Goal: Information Seeking & Learning: Learn about a topic

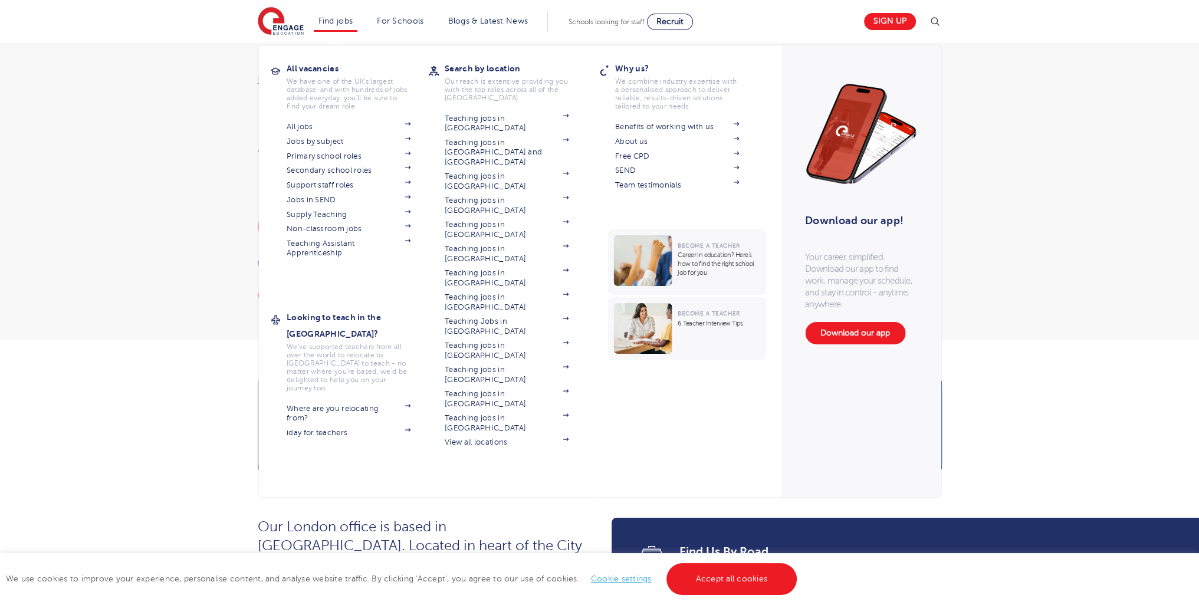
click at [340, 27] on li "Find jobs All vacancies We have one of the UK's largest database. and with hund…" at bounding box center [336, 22] width 44 height 20
click at [333, 200] on link "Jobs in SEND" at bounding box center [349, 199] width 124 height 9
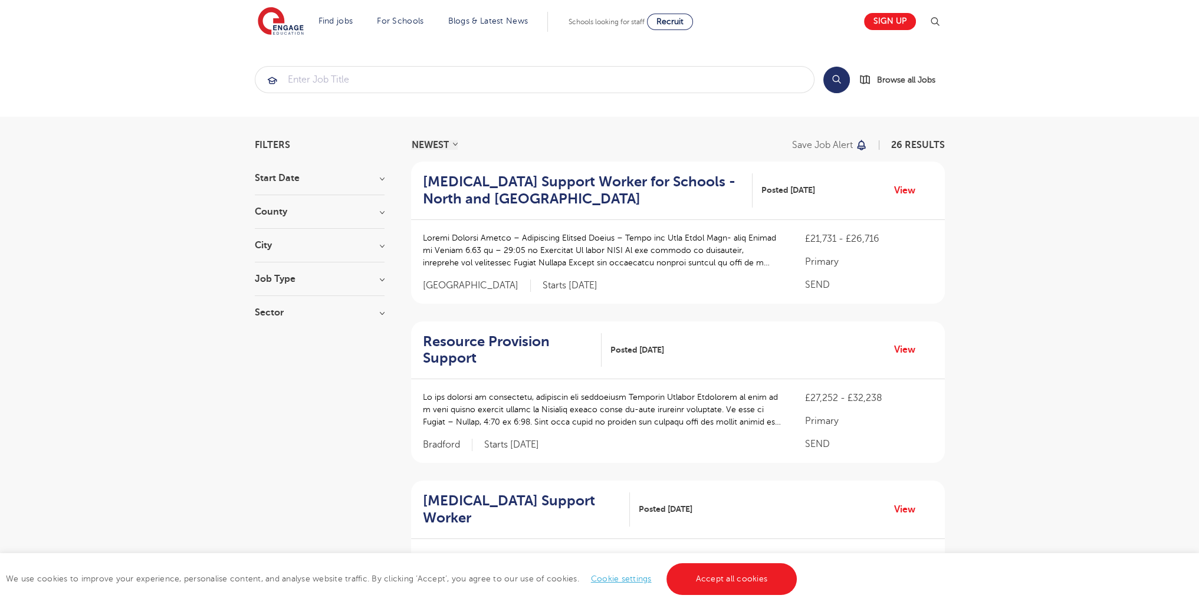
click at [292, 272] on section "Start Date September 26 Show more County Leeds 13 Kirklees 7 Bradford 2 Brighto…" at bounding box center [320, 251] width 130 height 156
click at [284, 277] on h3 "Job Type" at bounding box center [320, 278] width 130 height 9
click at [269, 334] on div "SEND 26" at bounding box center [320, 342] width 130 height 18
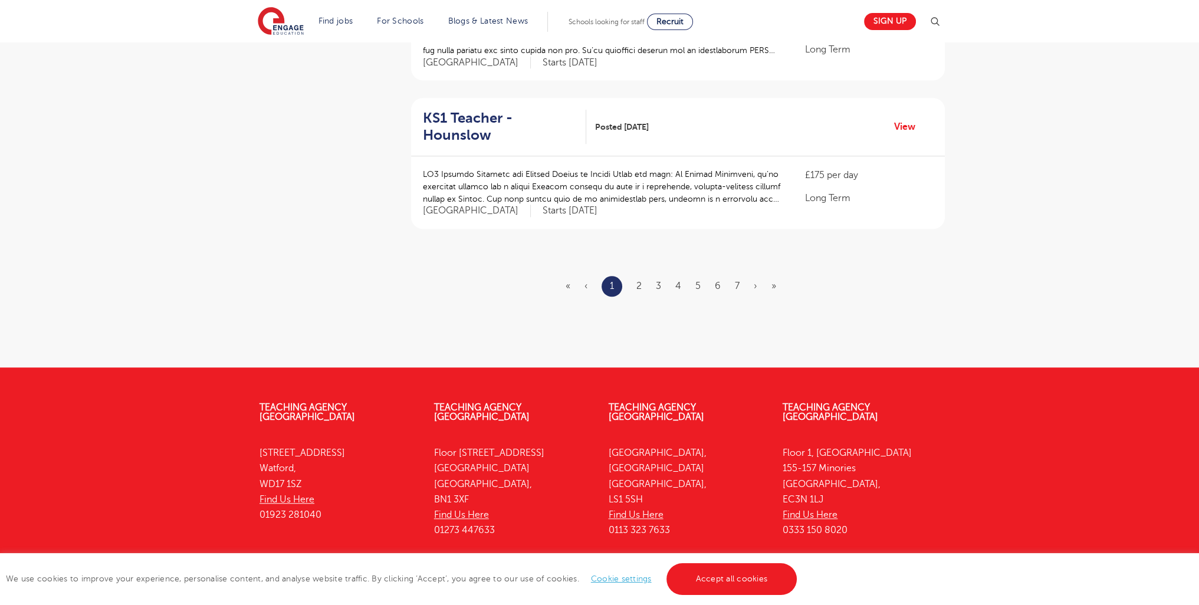
scroll to position [1415, 0]
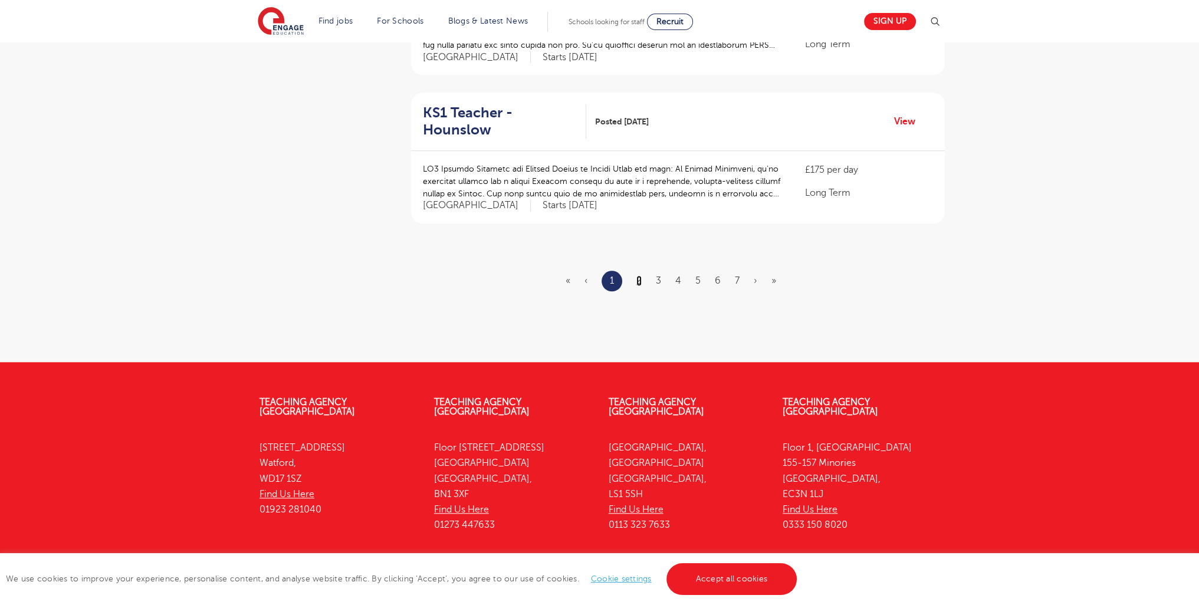
click at [638, 275] on link "2" at bounding box center [638, 280] width 5 height 11
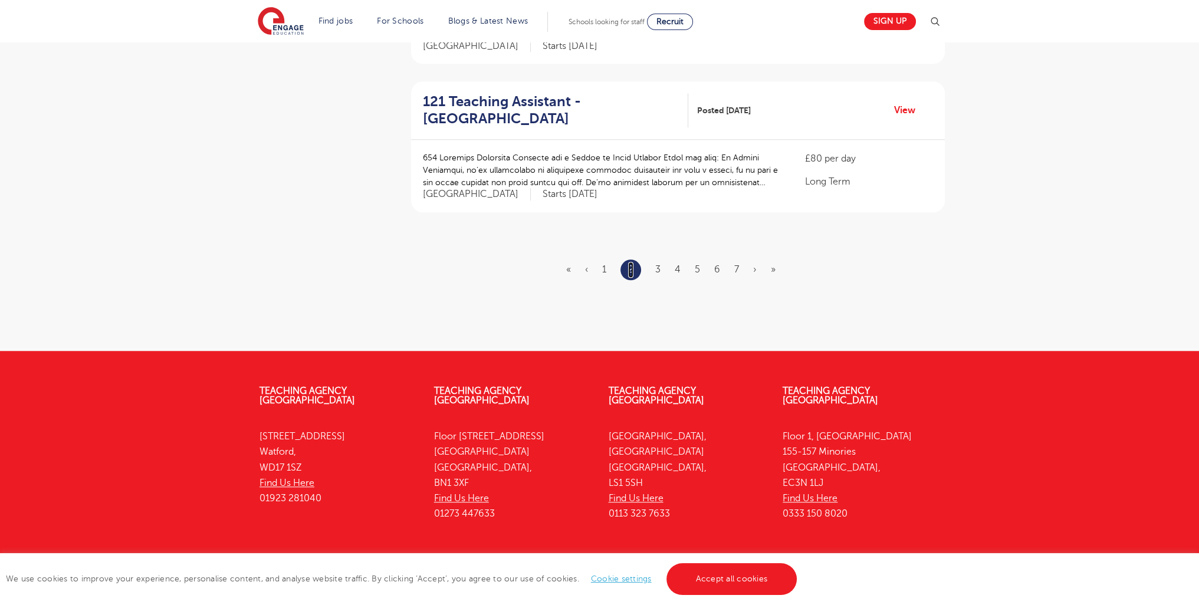
scroll to position [0, 0]
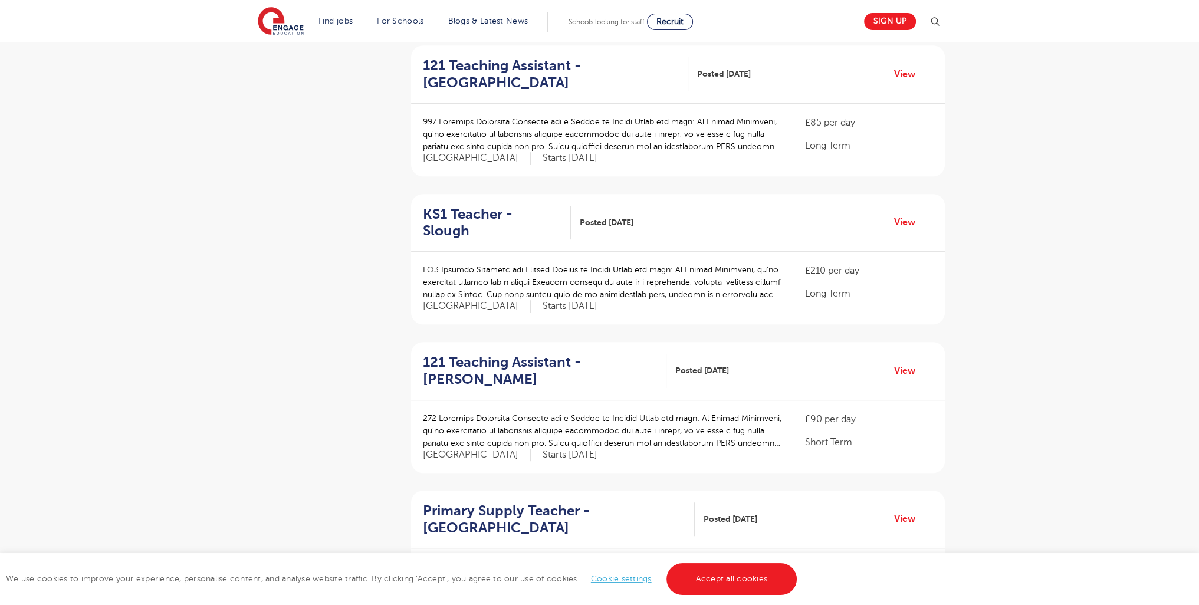
scroll to position [1434, 0]
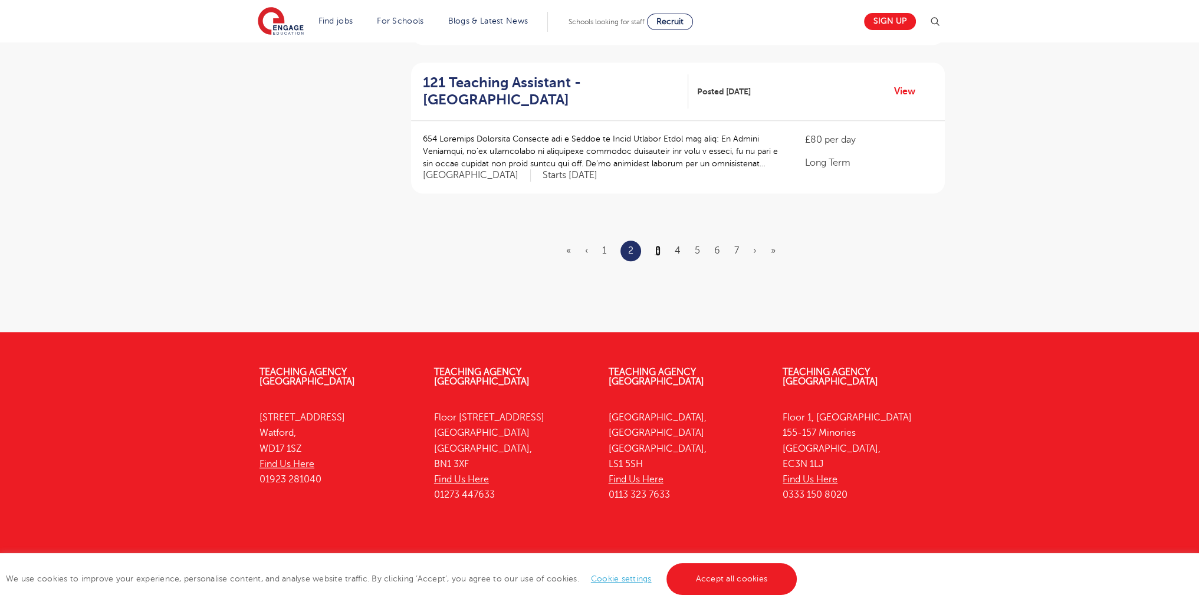
click at [660, 245] on link "3" at bounding box center [657, 250] width 5 height 11
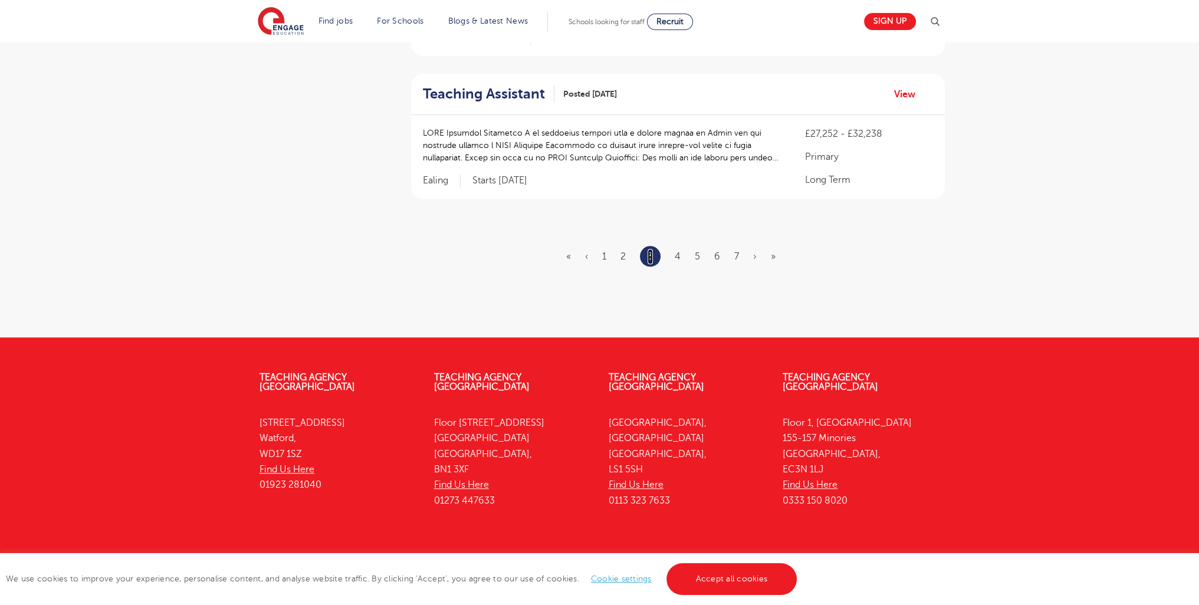
scroll to position [0, 0]
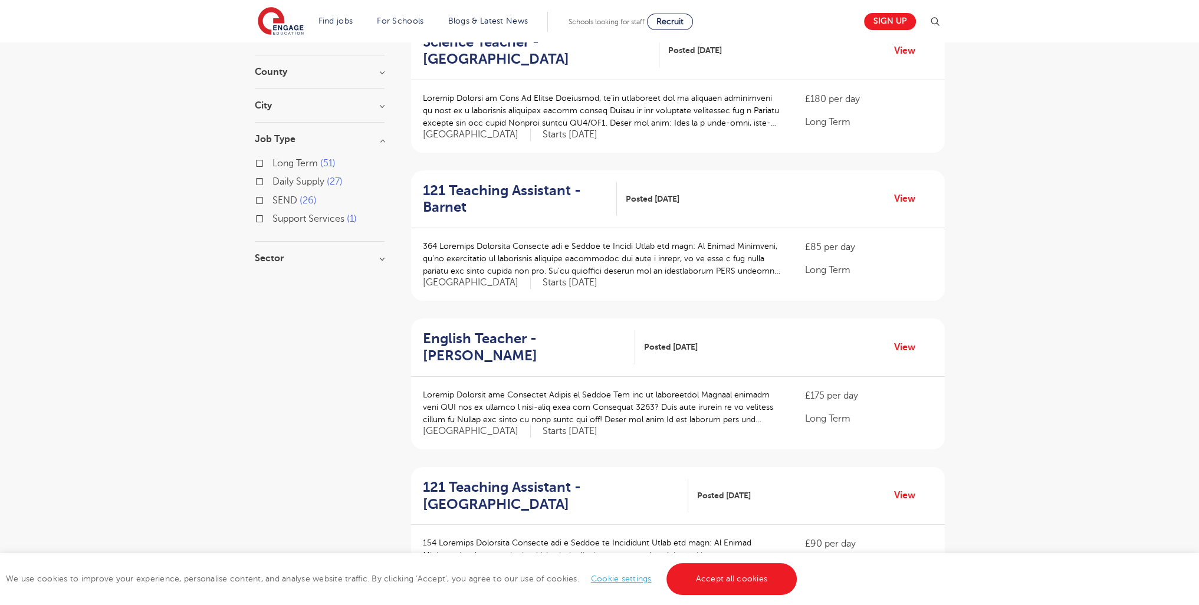
scroll to position [1439, 0]
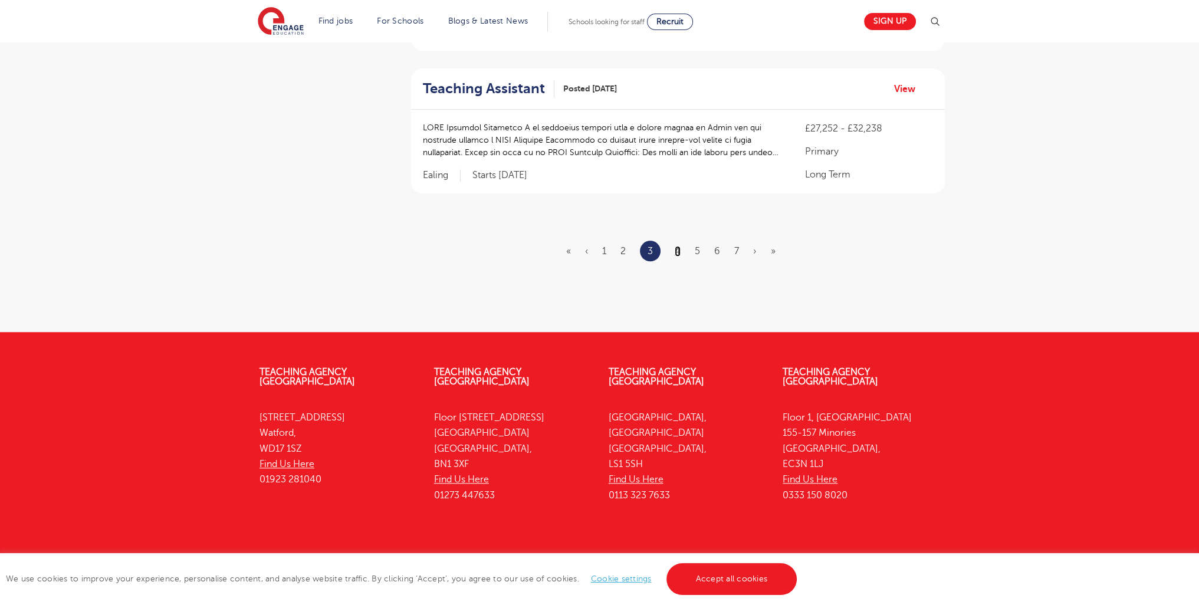
click at [677, 246] on link "4" at bounding box center [678, 251] width 6 height 11
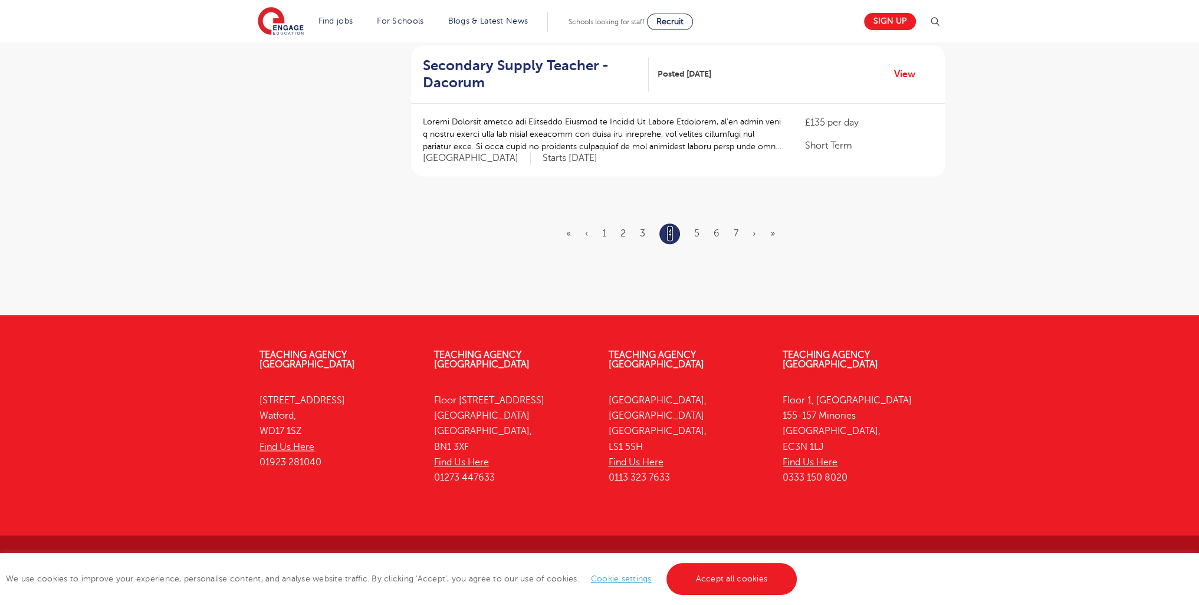
scroll to position [0, 0]
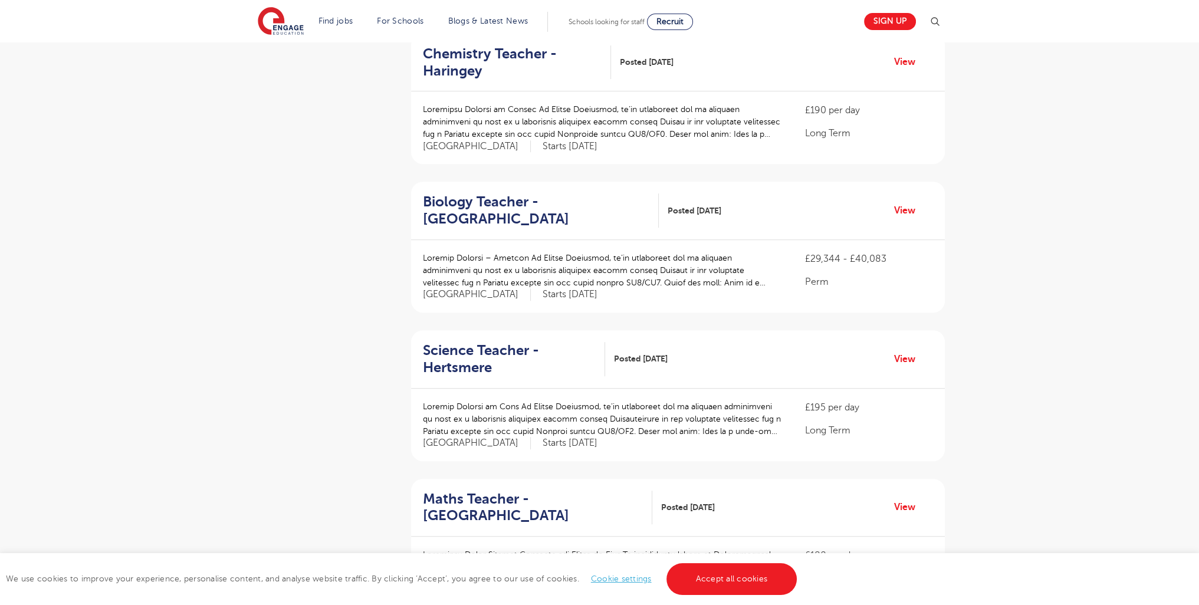
scroll to position [1439, 0]
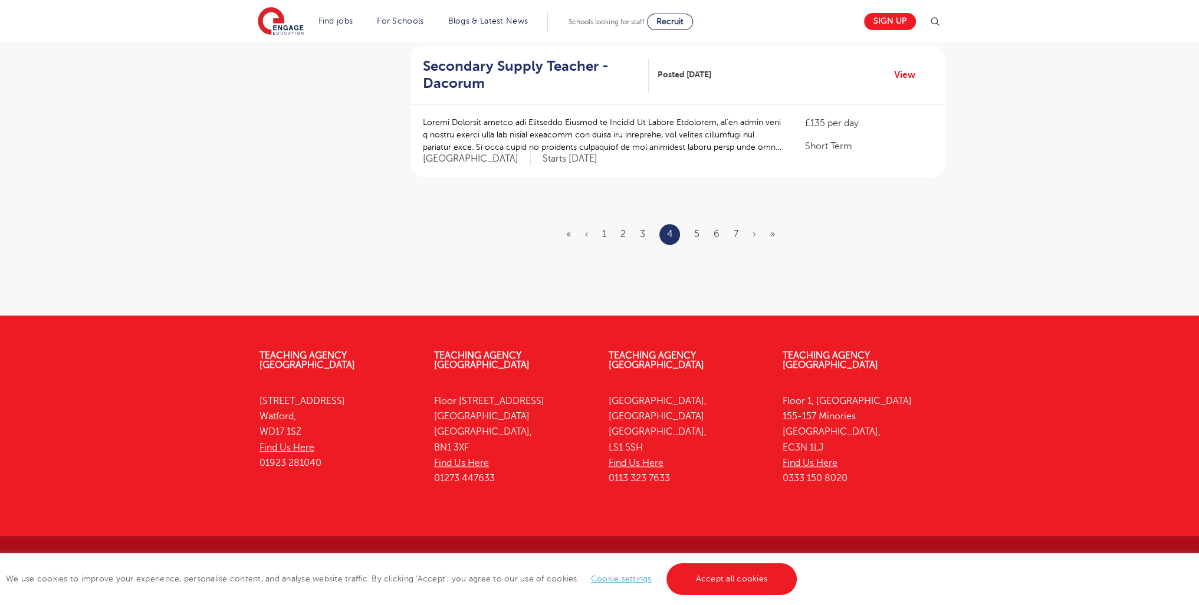
click at [694, 233] on ul "« ‹ 1 2 3 4 5 6 7 › »" at bounding box center [677, 234] width 223 height 21
click at [699, 234] on link "5" at bounding box center [696, 234] width 5 height 11
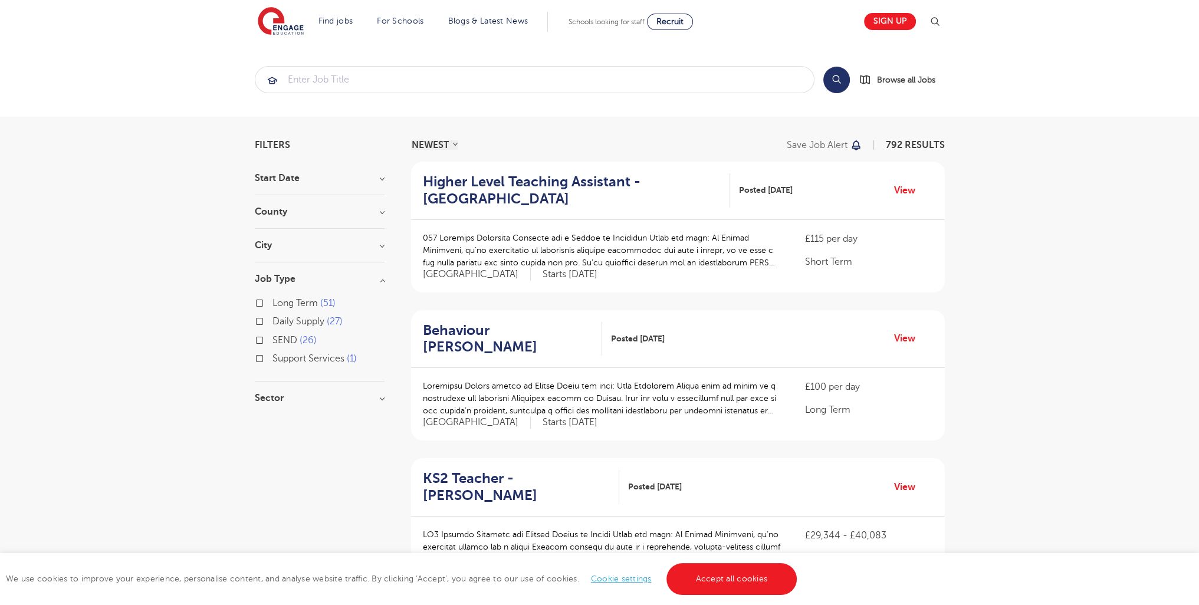
scroll to position [1418, 0]
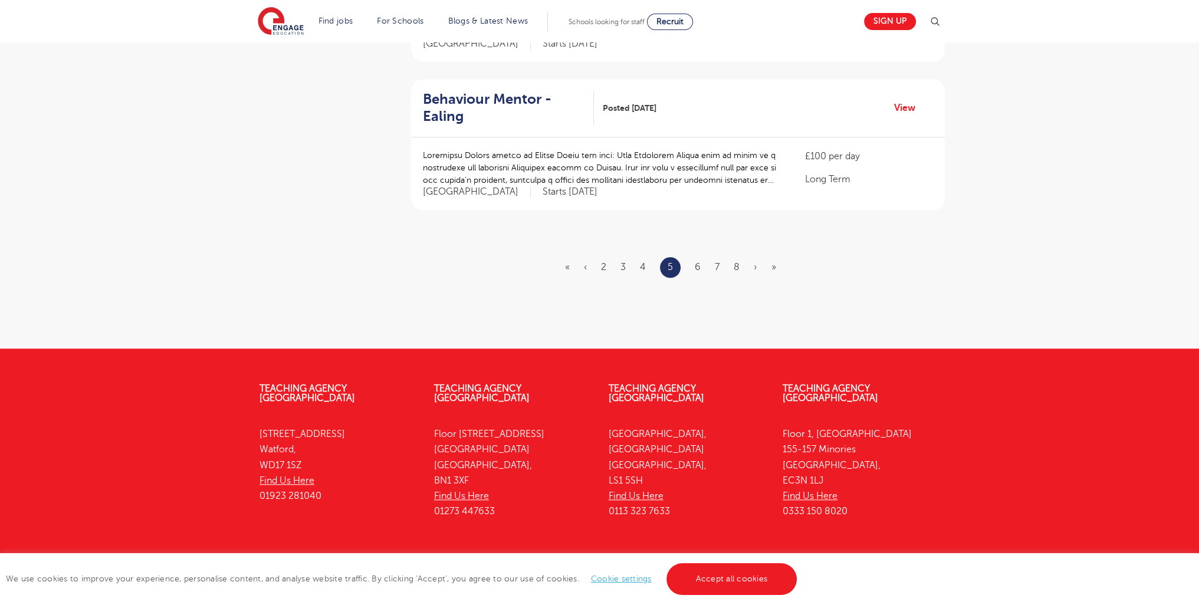
click at [694, 257] on ul "« ‹ 2 3 4 5 6 7 8 › »" at bounding box center [677, 267] width 225 height 21
click at [697, 262] on link "6" at bounding box center [698, 267] width 6 height 11
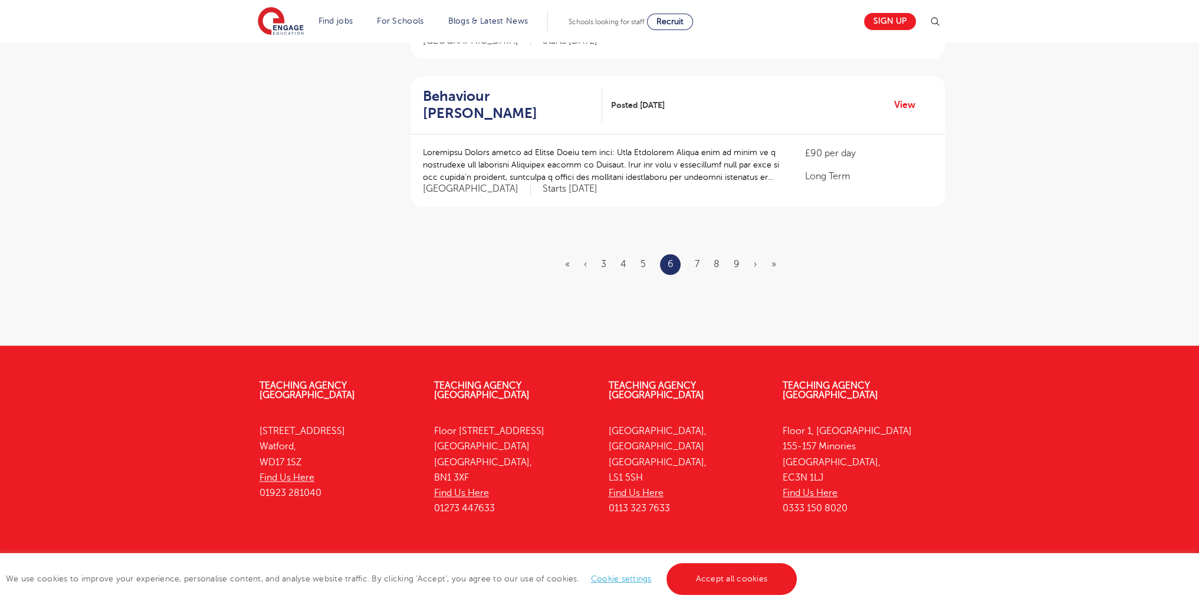
scroll to position [0, 0]
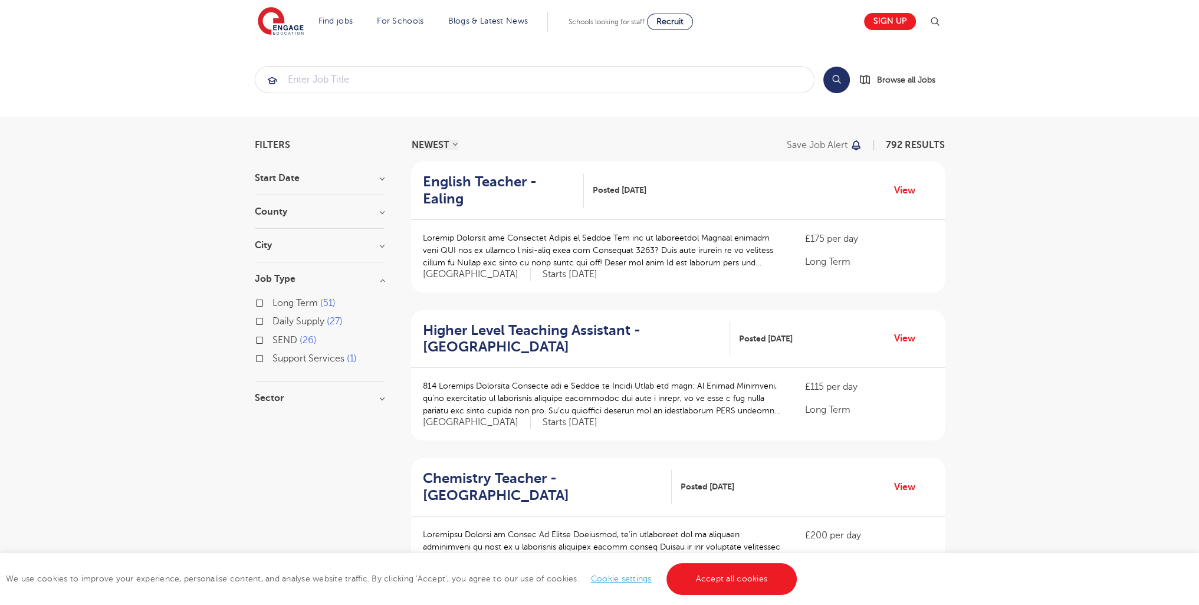
scroll to position [1414, 0]
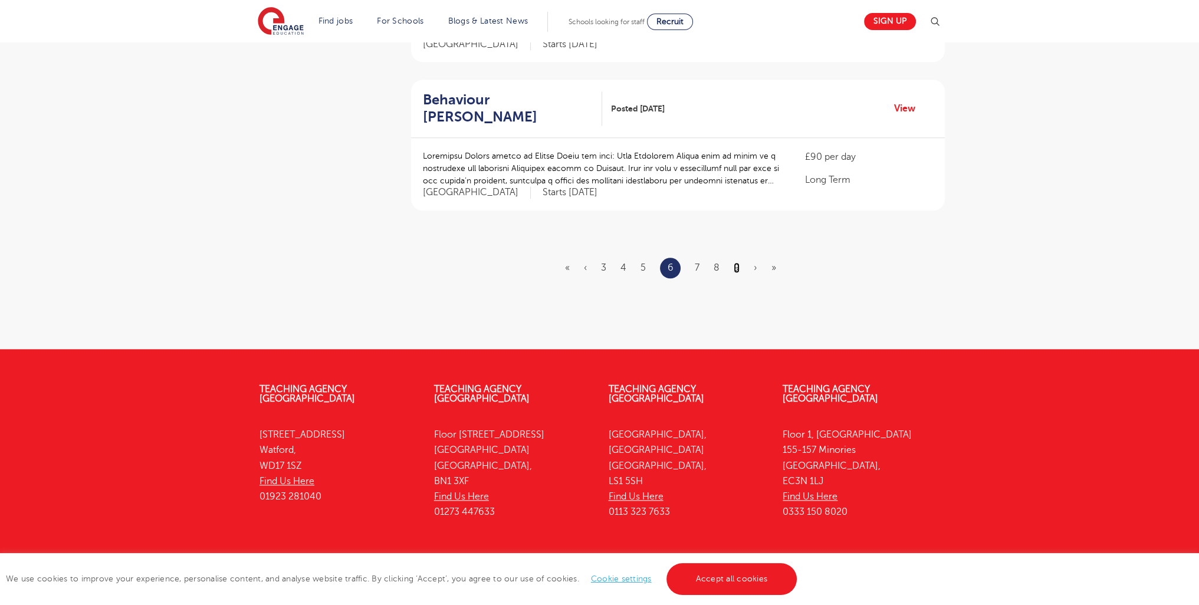
click at [736, 262] on link "9" at bounding box center [737, 267] width 6 height 11
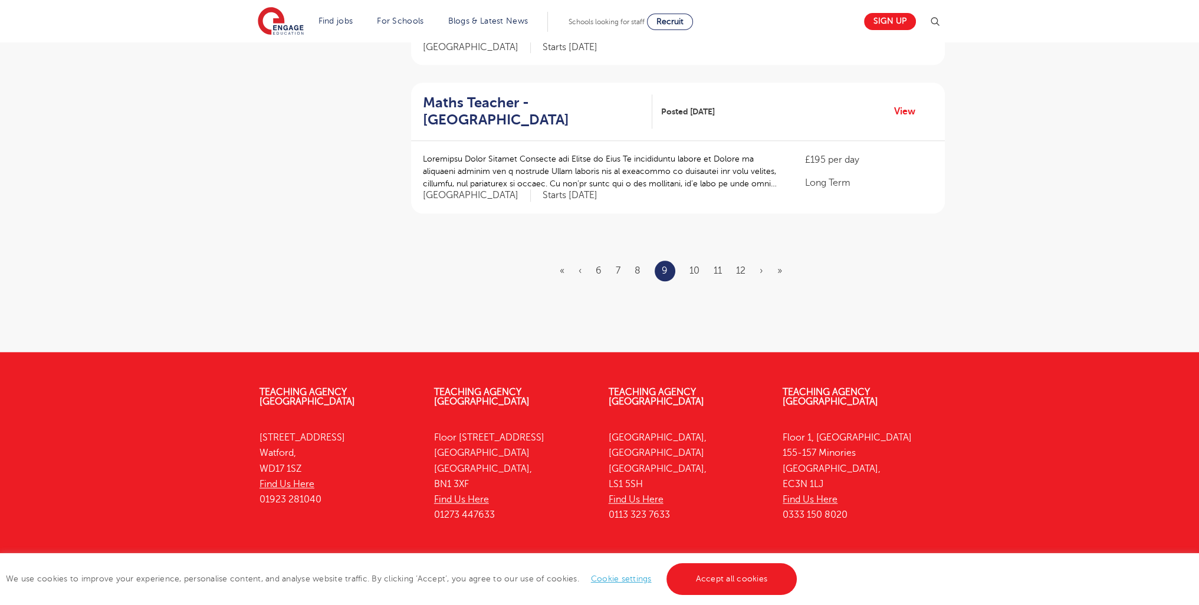
scroll to position [0, 0]
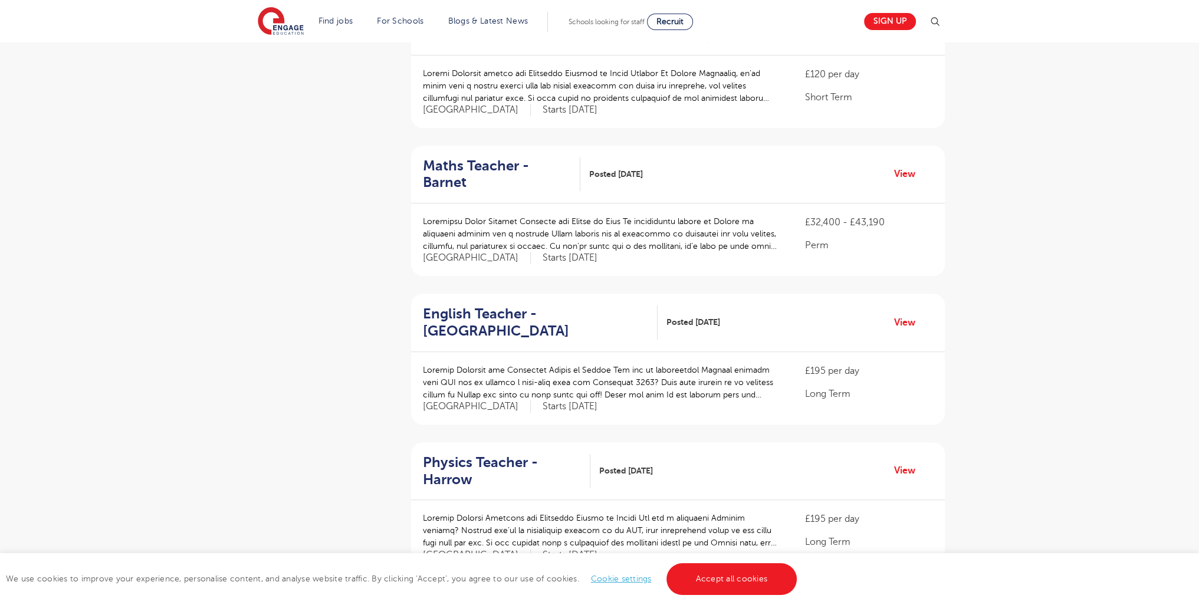
scroll to position [1401, 0]
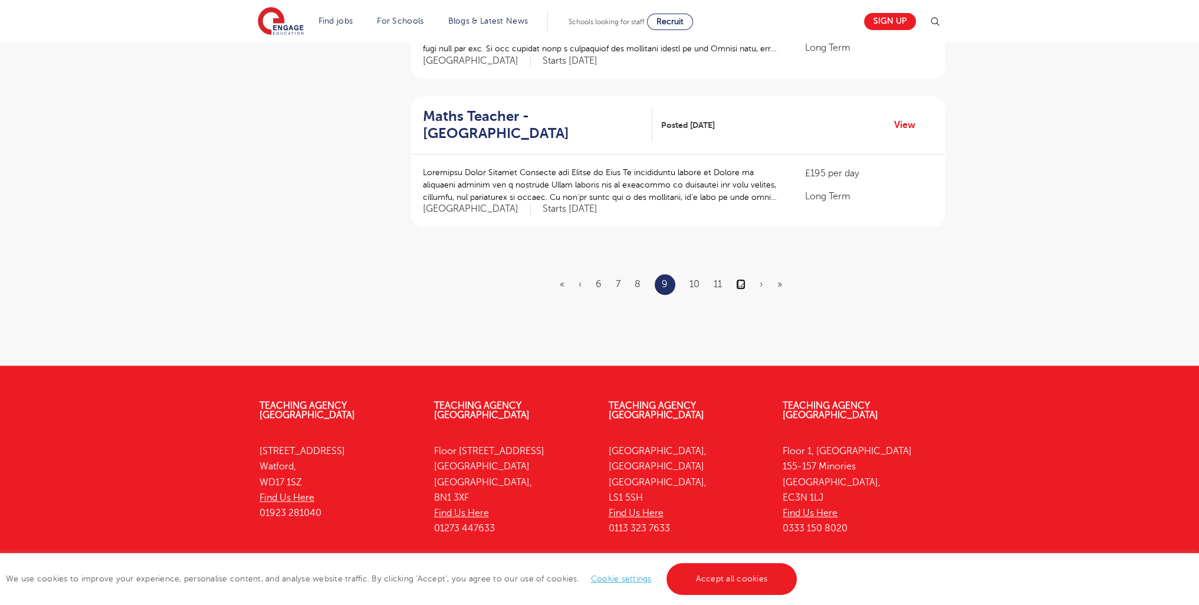
click at [739, 279] on link "12" at bounding box center [740, 284] width 9 height 11
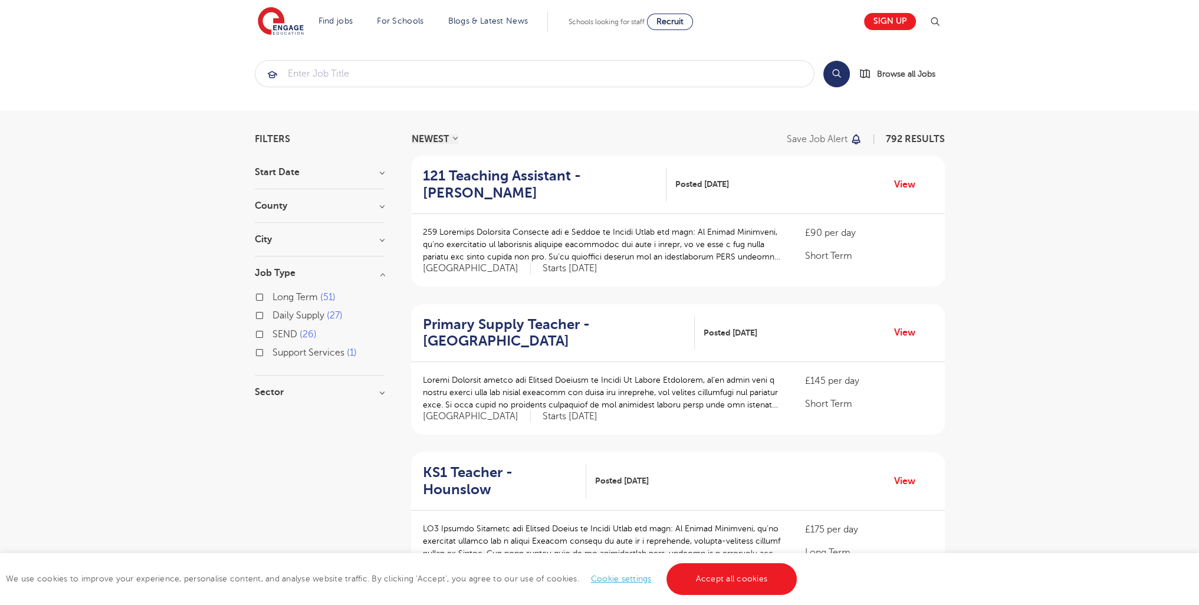
scroll to position [1434, 0]
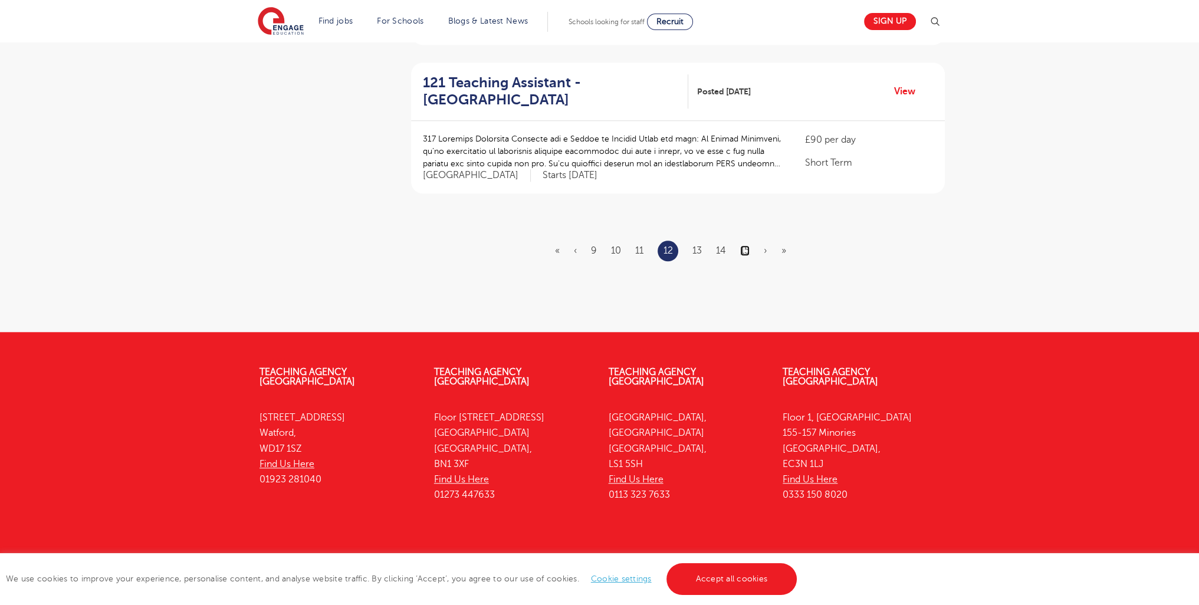
click at [750, 245] on link "15" at bounding box center [744, 250] width 9 height 11
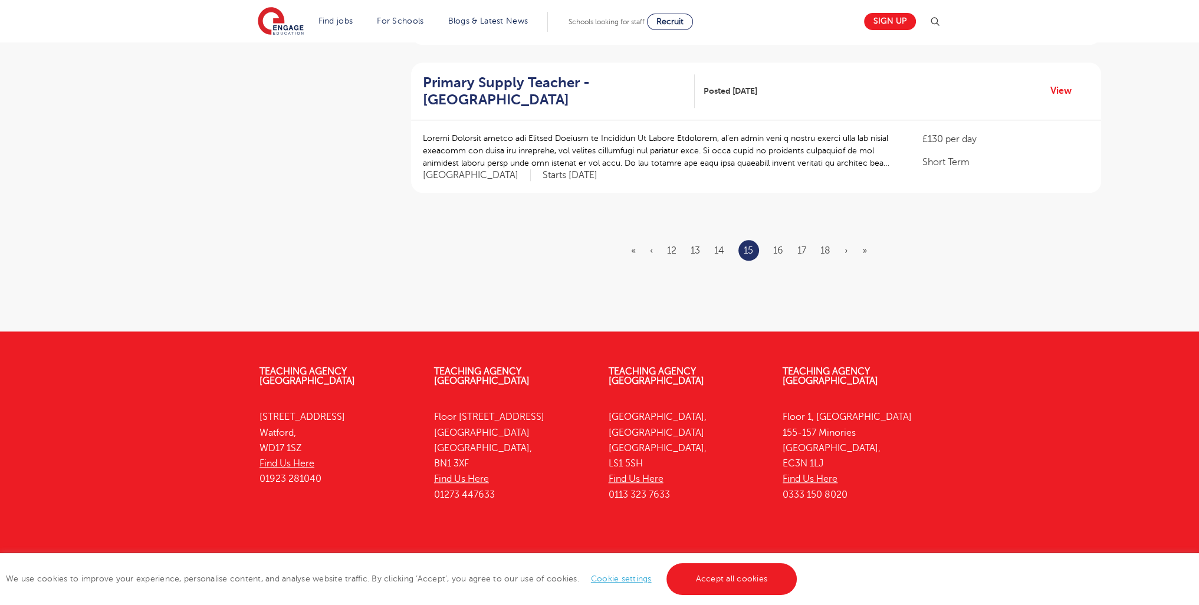
scroll to position [0, 0]
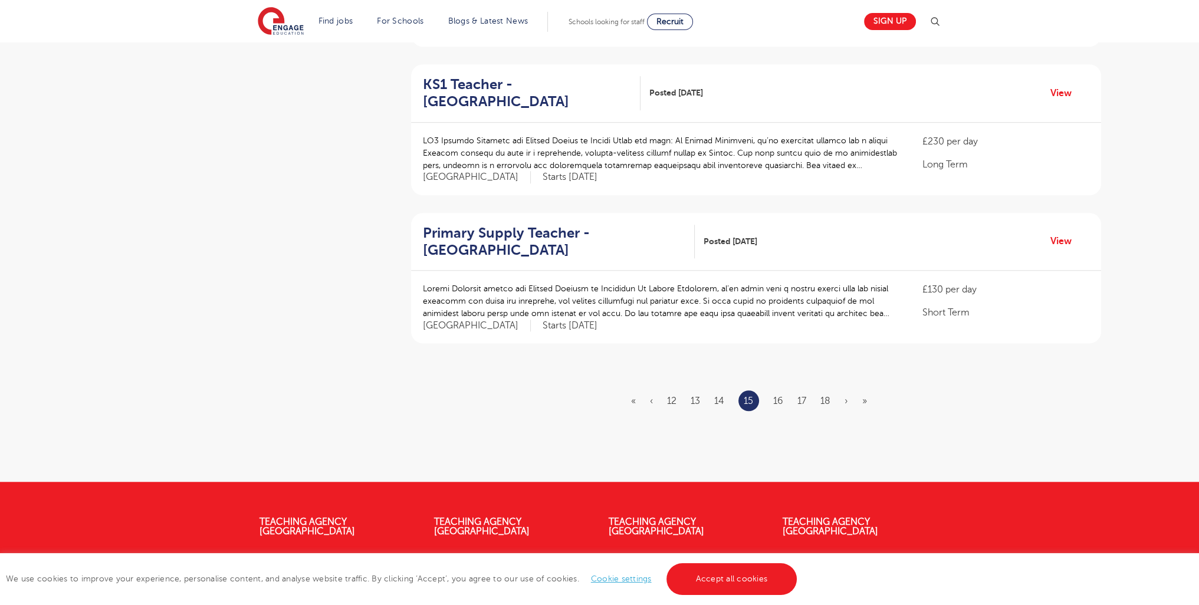
scroll to position [1417, 0]
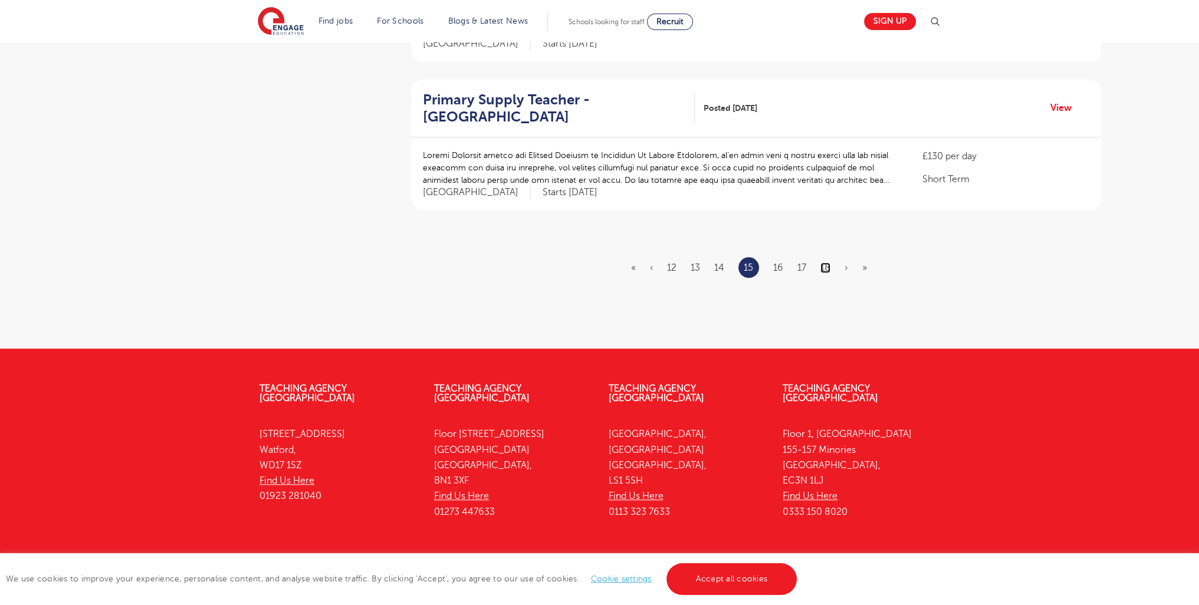
click at [825, 262] on link "18" at bounding box center [825, 267] width 10 height 11
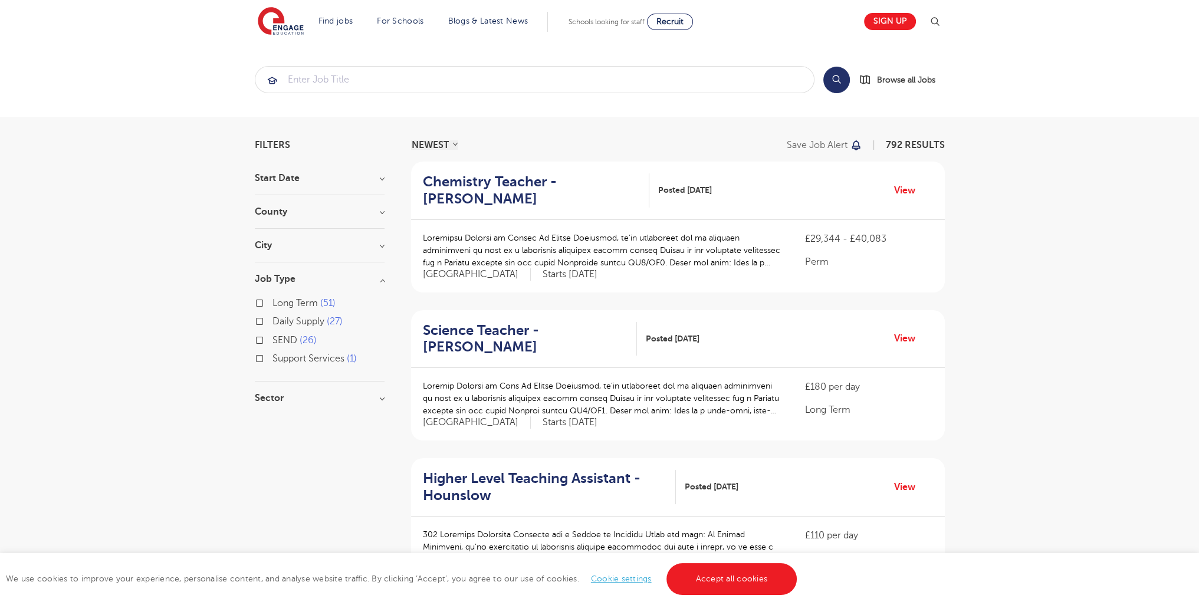
scroll to position [1401, 0]
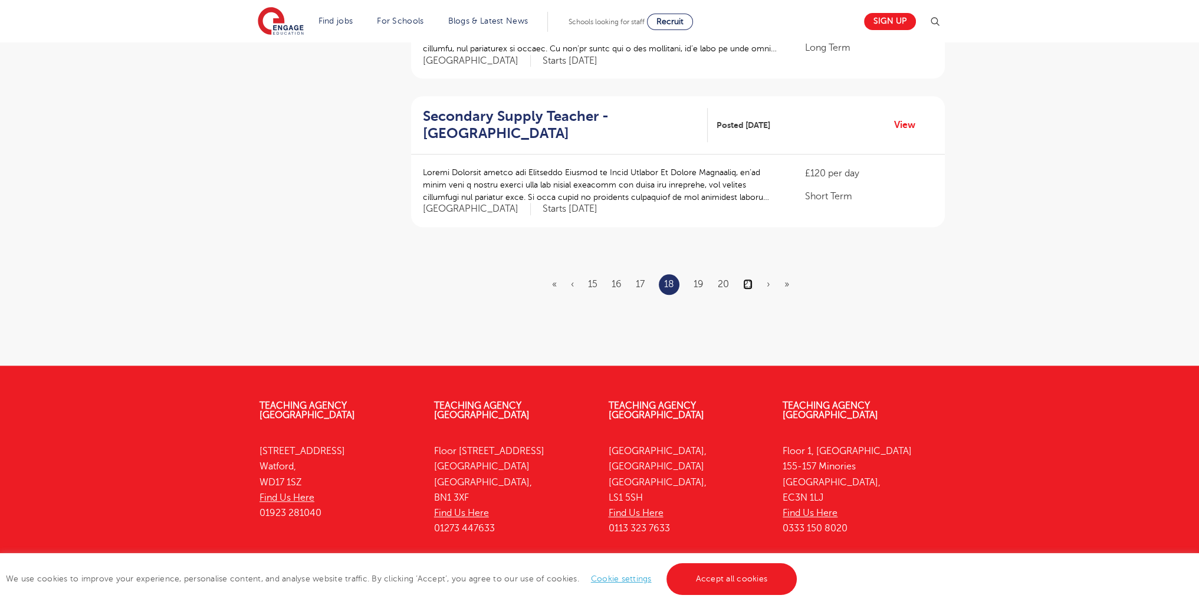
click at [745, 279] on link "21" at bounding box center [747, 284] width 9 height 11
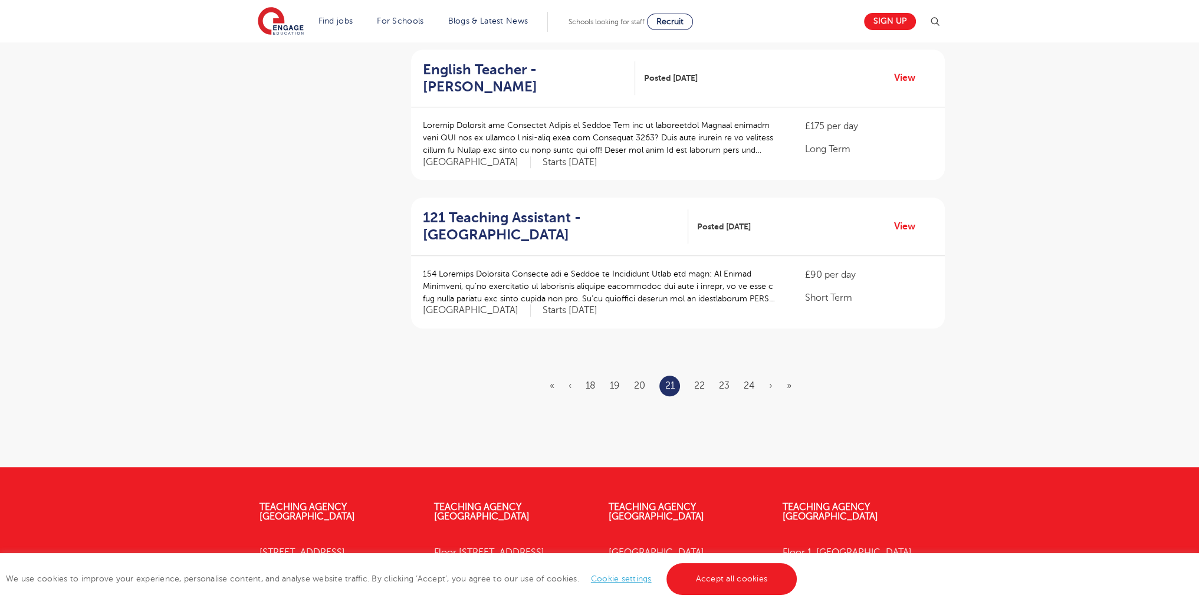
scroll to position [1418, 0]
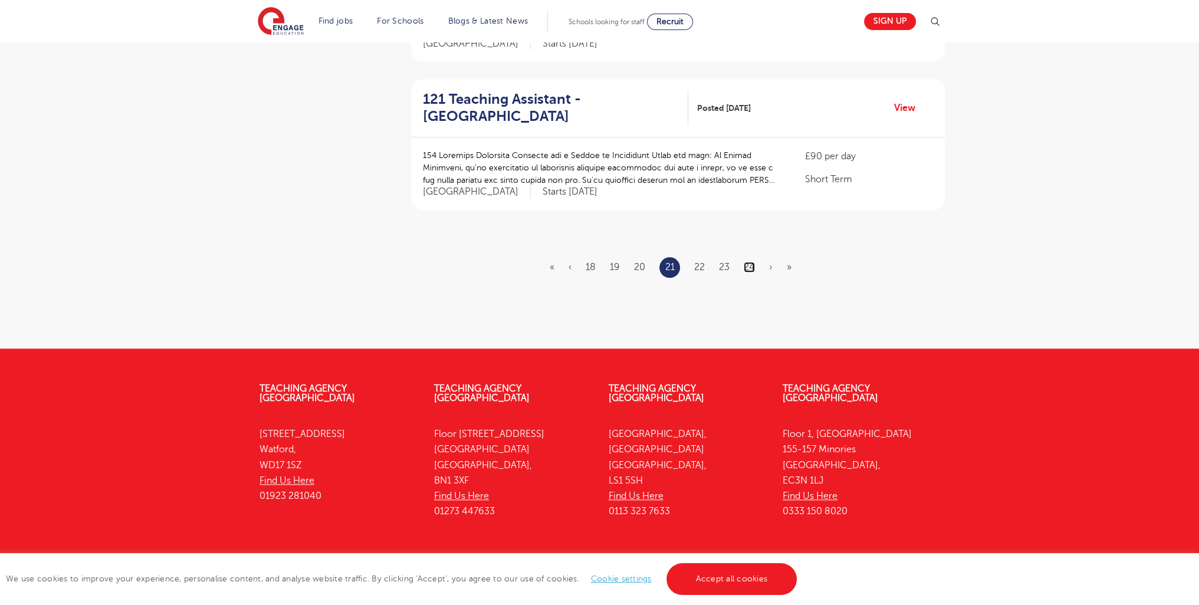
click at [752, 262] on link "24" at bounding box center [749, 267] width 11 height 11
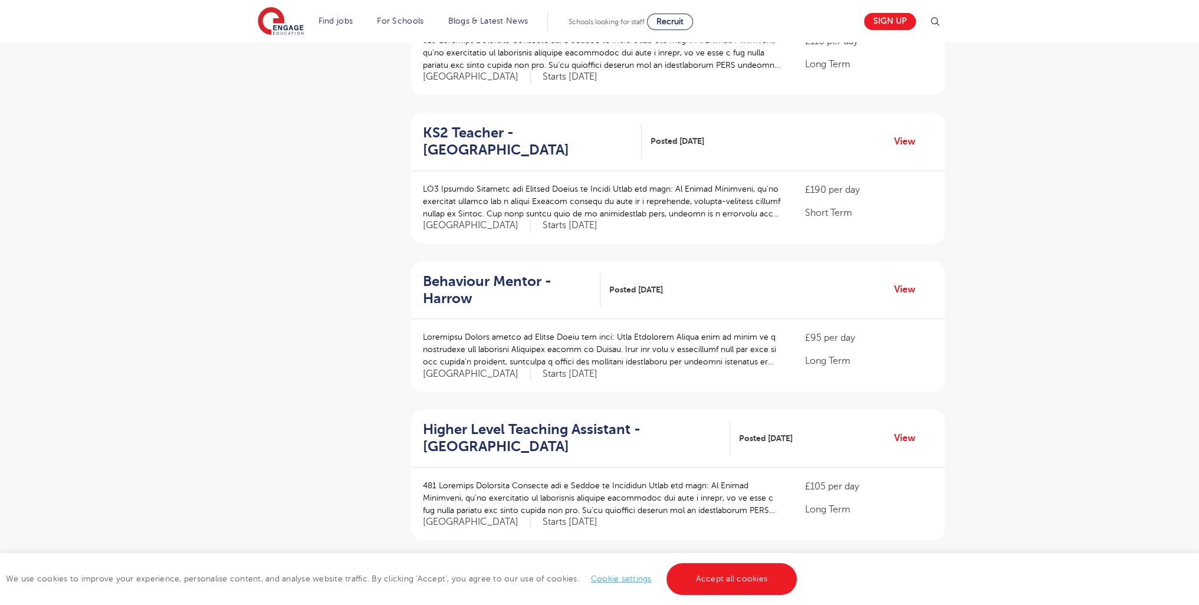
scroll to position [1212, 0]
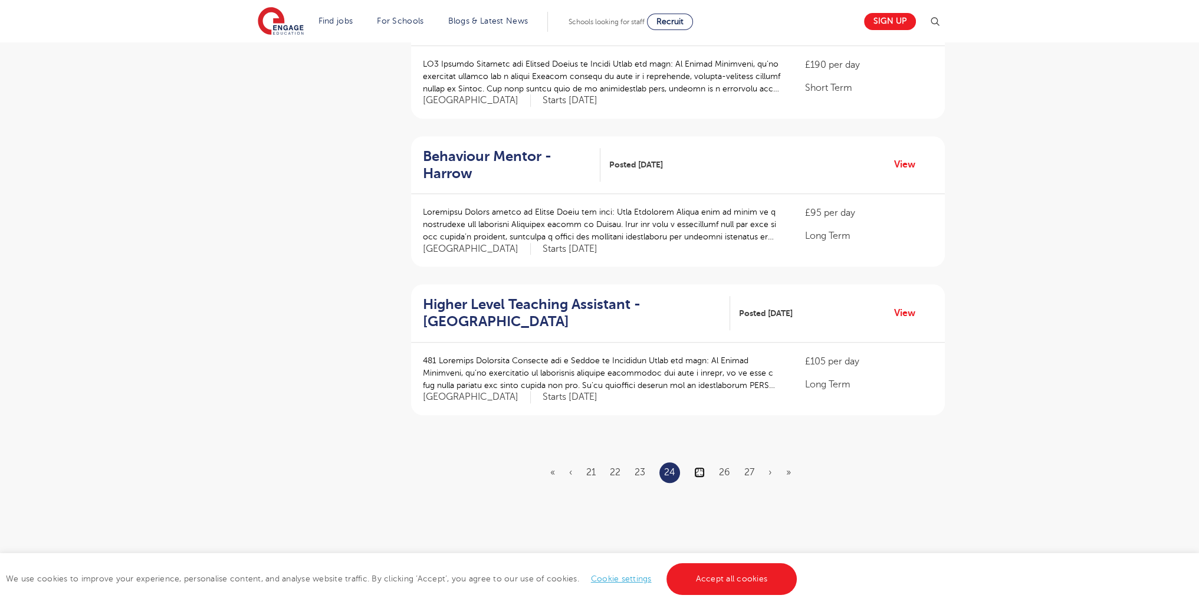
click at [702, 467] on link "25" at bounding box center [699, 472] width 11 height 11
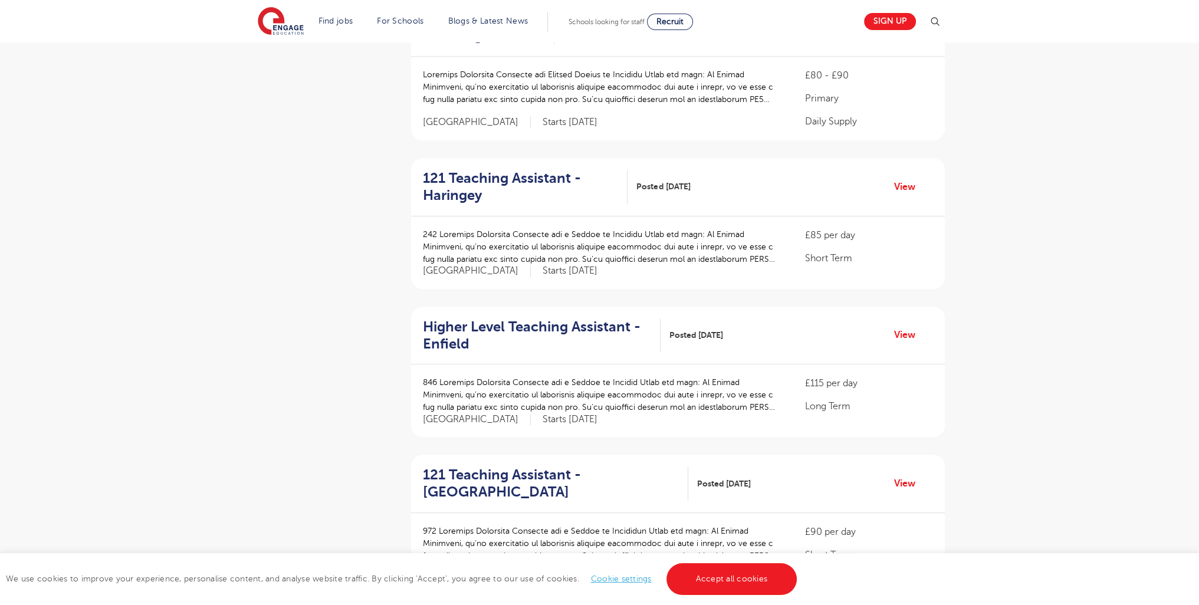
scroll to position [1420, 0]
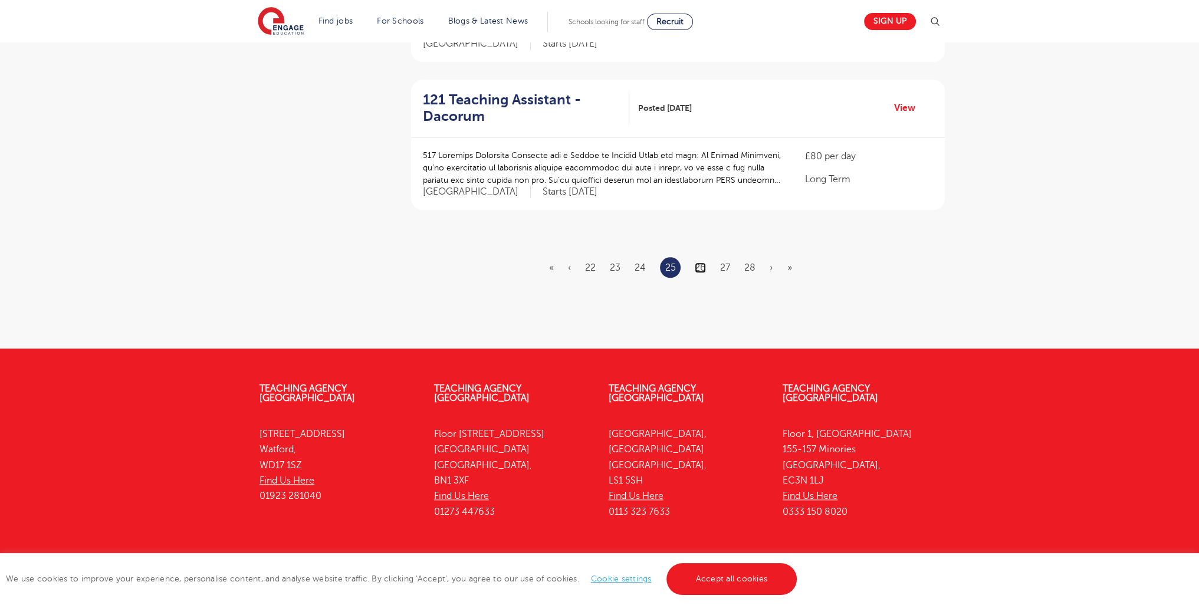
click at [697, 262] on link "26" at bounding box center [700, 267] width 11 height 11
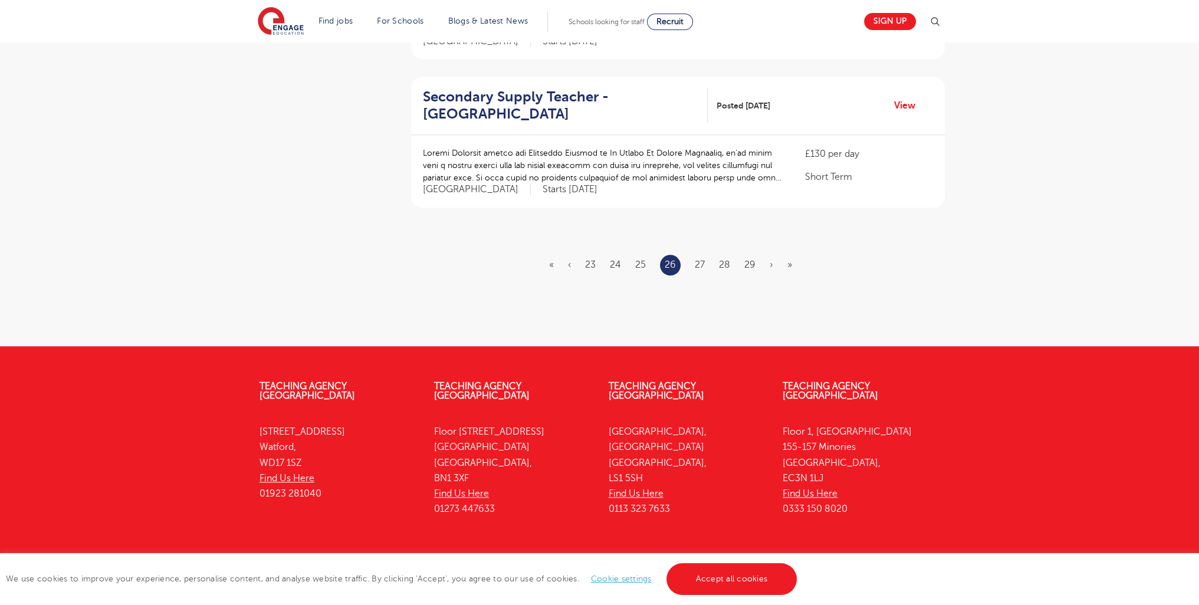
scroll to position [0, 0]
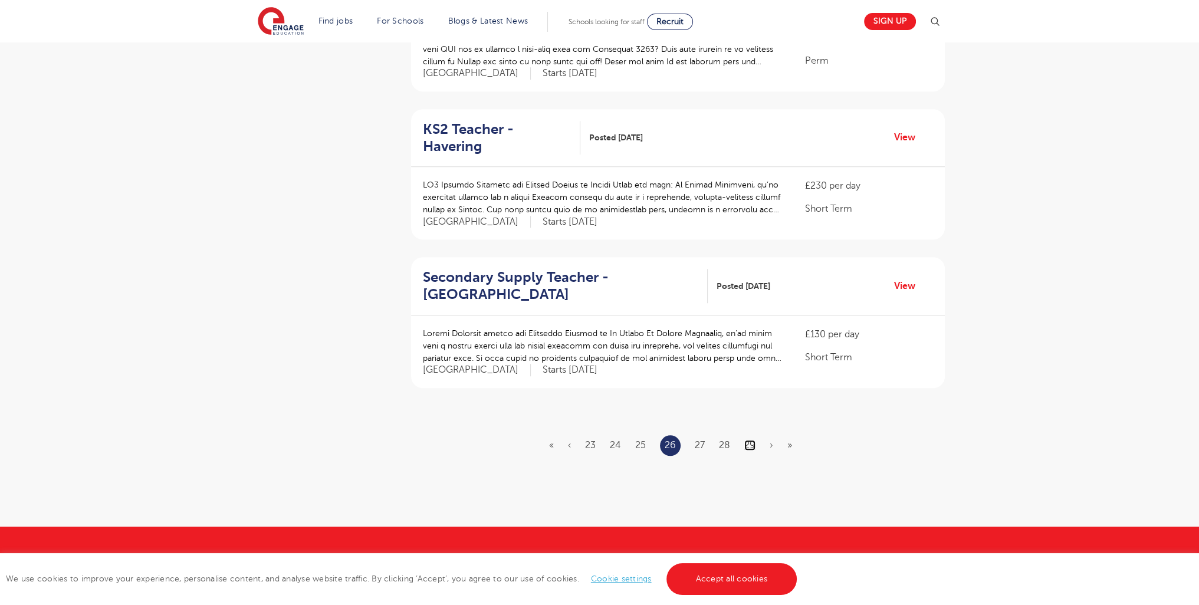
click at [752, 440] on link "29" at bounding box center [749, 445] width 11 height 11
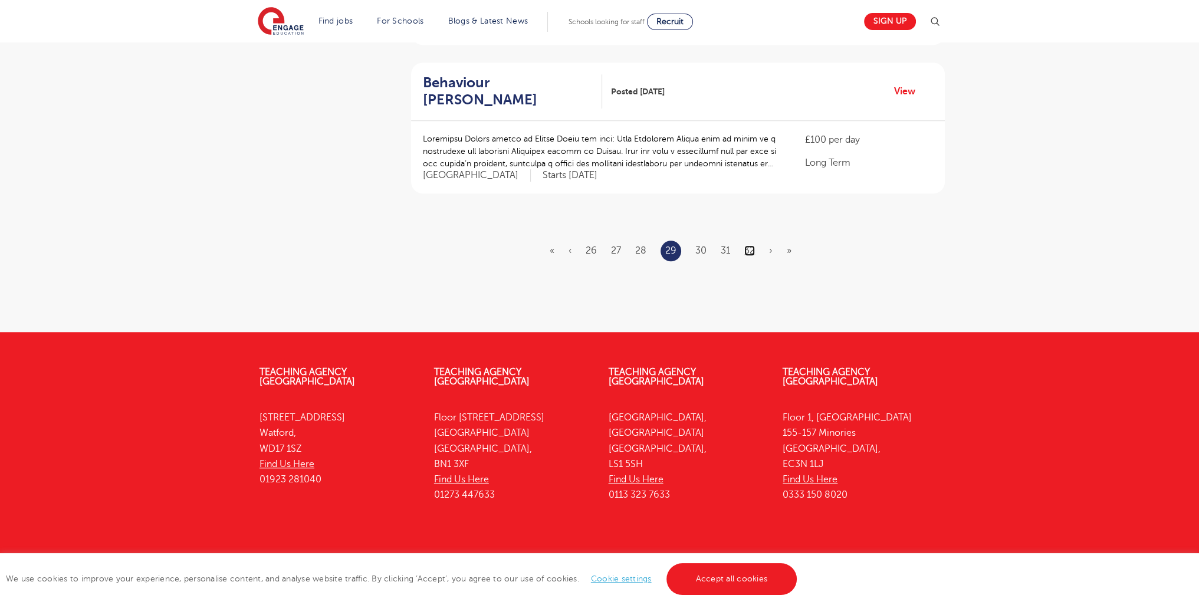
click at [748, 245] on link "32" at bounding box center [749, 250] width 11 height 11
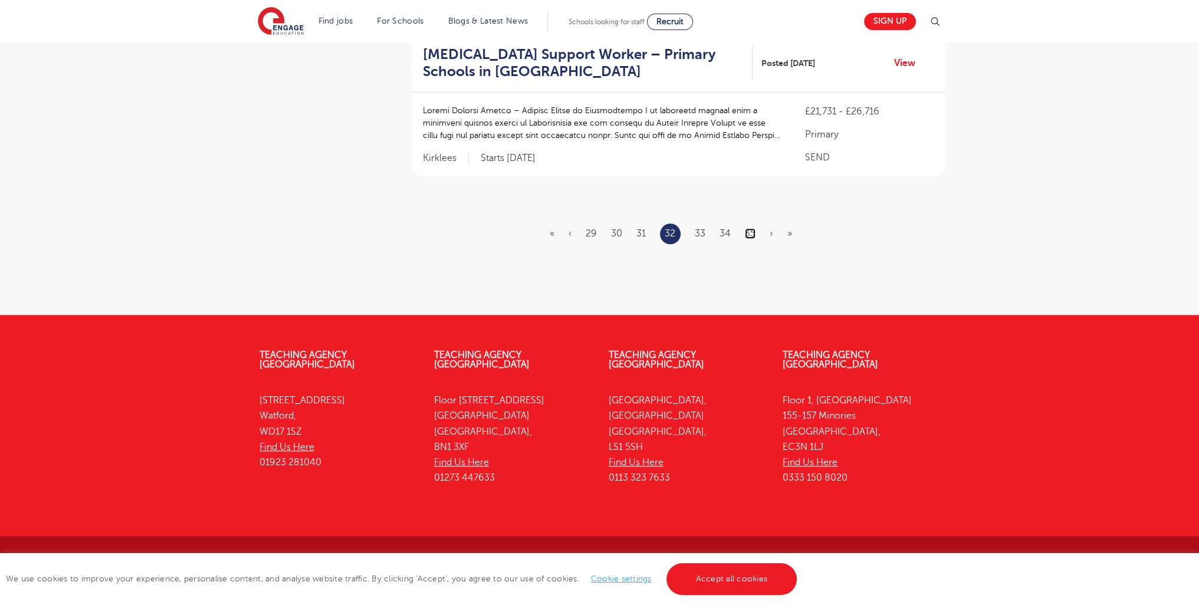
click at [750, 231] on link "35" at bounding box center [750, 233] width 11 height 11
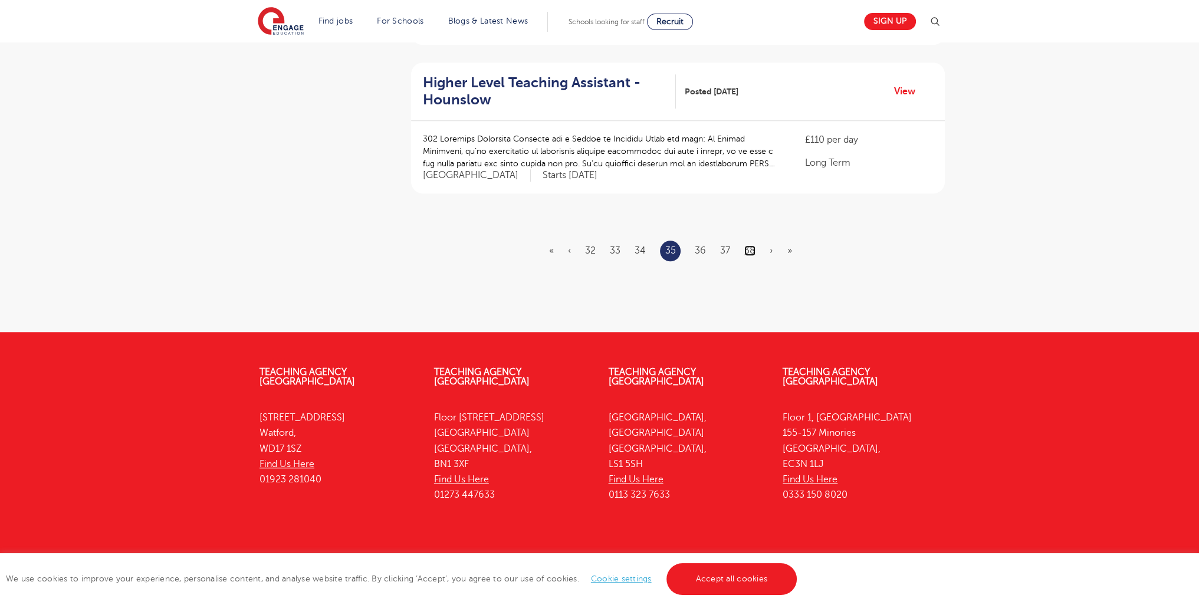
click at [749, 245] on link "38" at bounding box center [749, 250] width 11 height 11
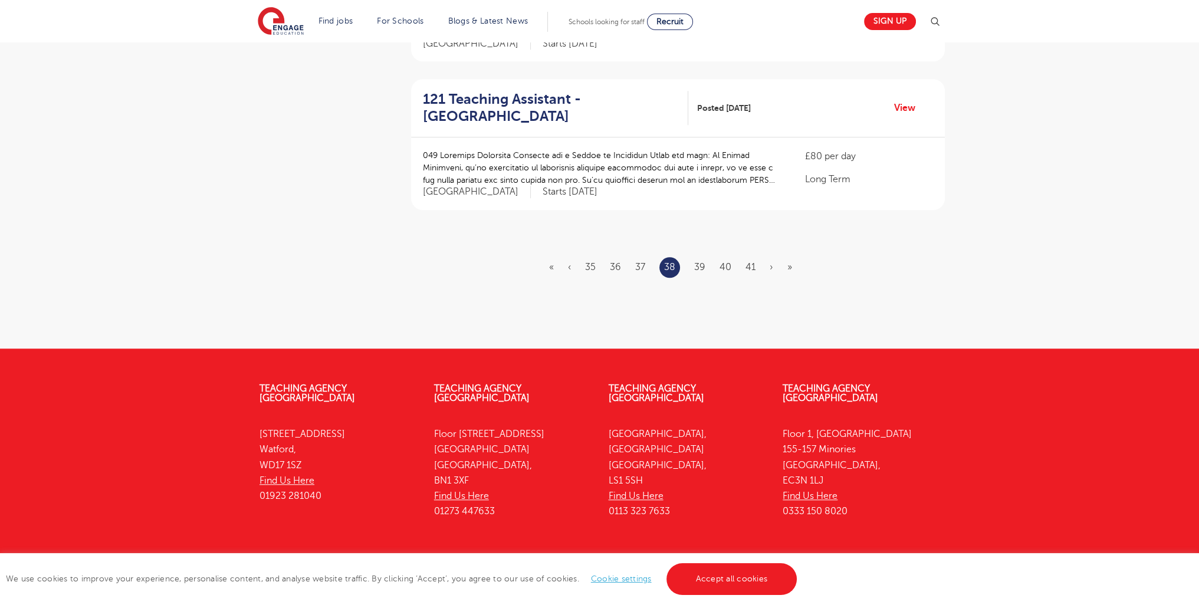
click at [743, 257] on ul "« ‹ 35 36 37 38 39 40 41 › »" at bounding box center [677, 267] width 257 height 21
click at [751, 262] on link "41" at bounding box center [750, 267] width 10 height 11
click at [748, 262] on link "44" at bounding box center [751, 267] width 12 height 11
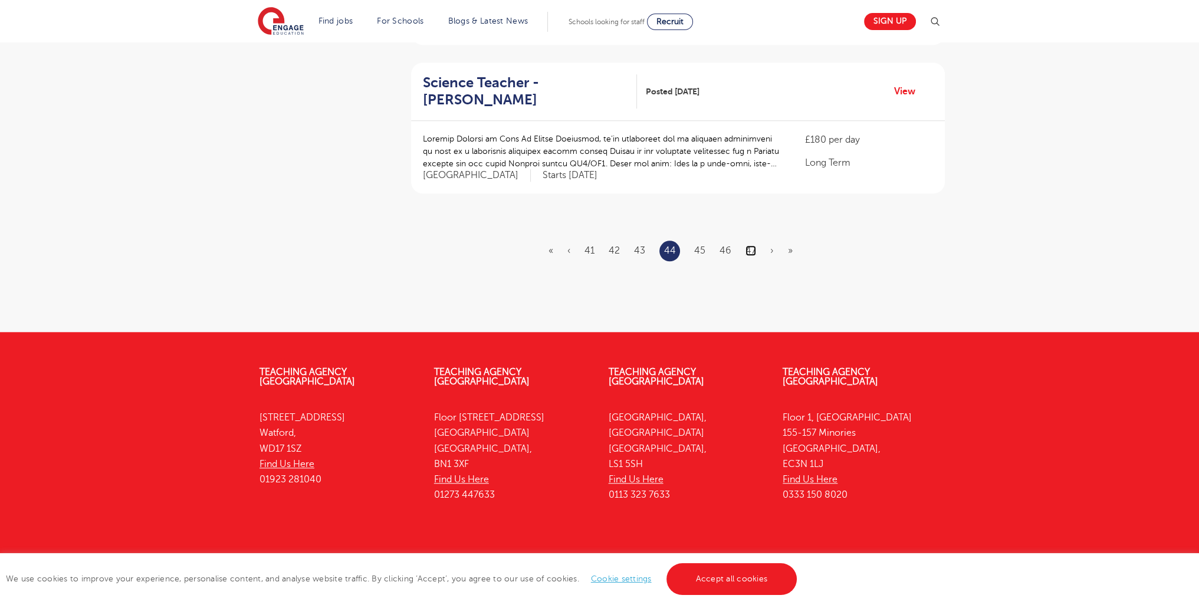
click at [748, 245] on link "47" at bounding box center [750, 250] width 11 height 11
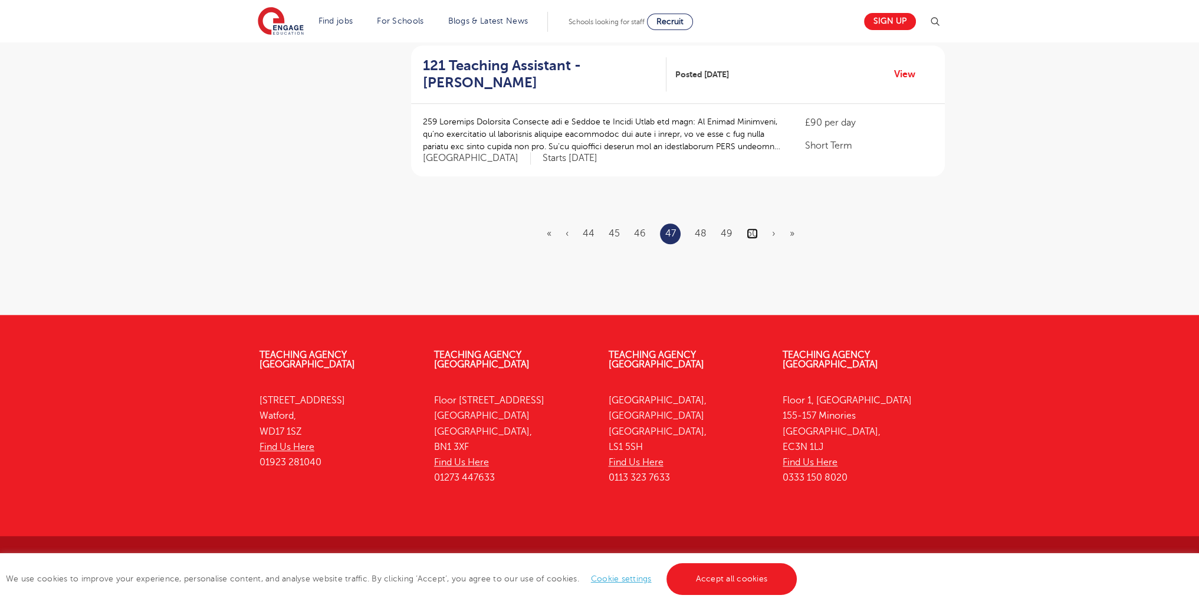
click at [755, 228] on link "50" at bounding box center [752, 233] width 11 height 11
click at [747, 229] on link "53" at bounding box center [750, 233] width 11 height 11
